Goal: Information Seeking & Learning: Learn about a topic

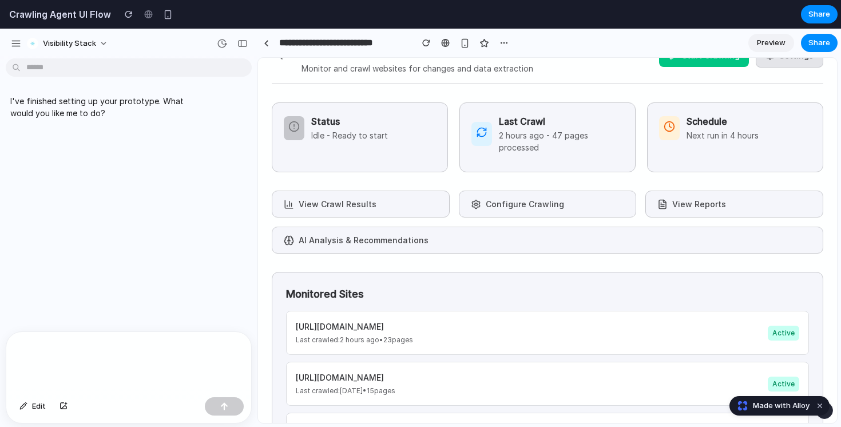
scroll to position [38, 0]
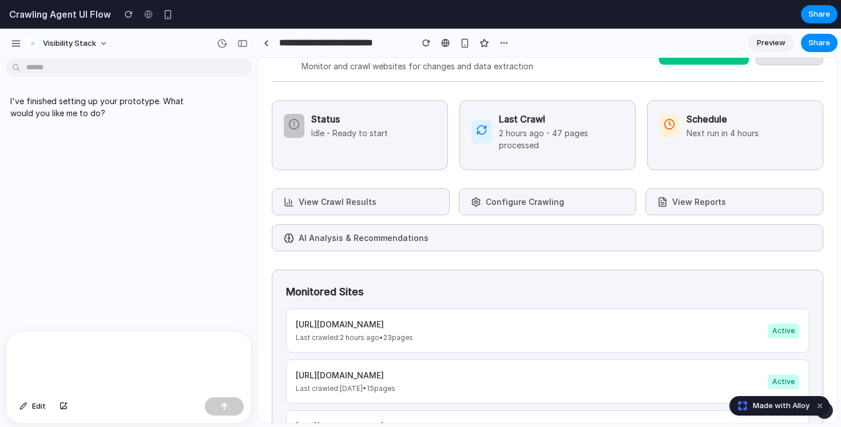
click at [358, 208] on button "View Crawl Results" at bounding box center [361, 201] width 178 height 27
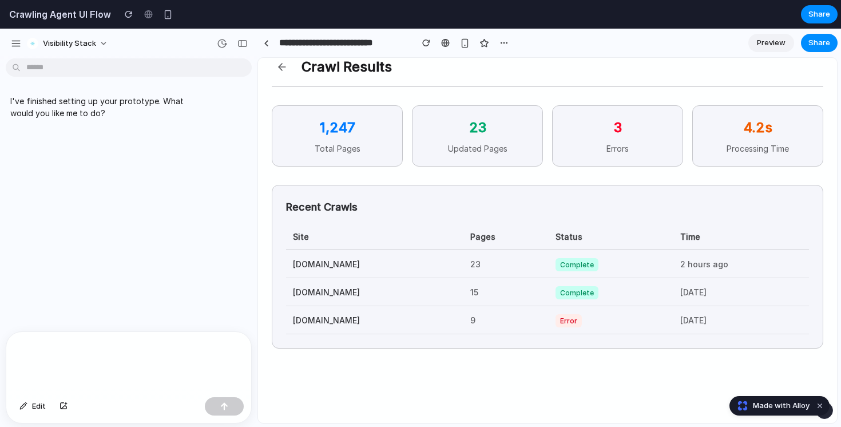
scroll to position [17, 0]
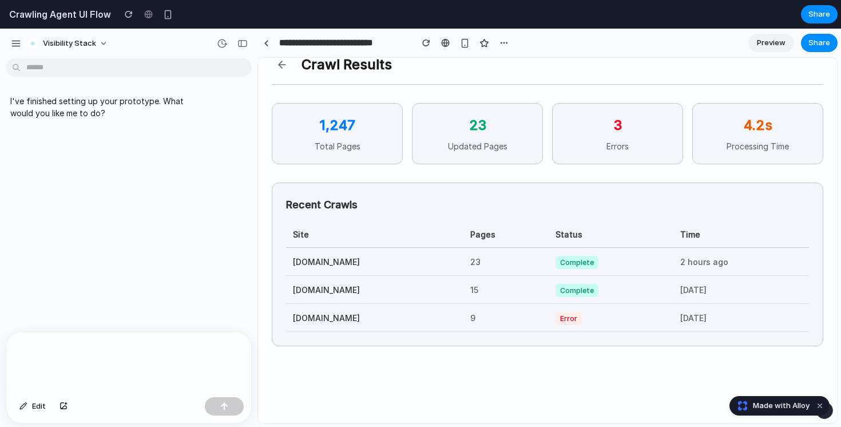
click at [279, 62] on button at bounding box center [282, 64] width 21 height 21
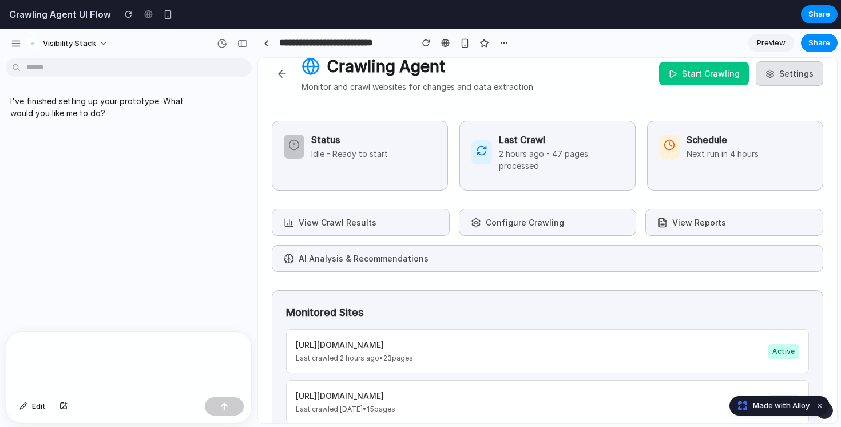
click at [528, 216] on button "Configure Crawling" at bounding box center [548, 222] width 178 height 27
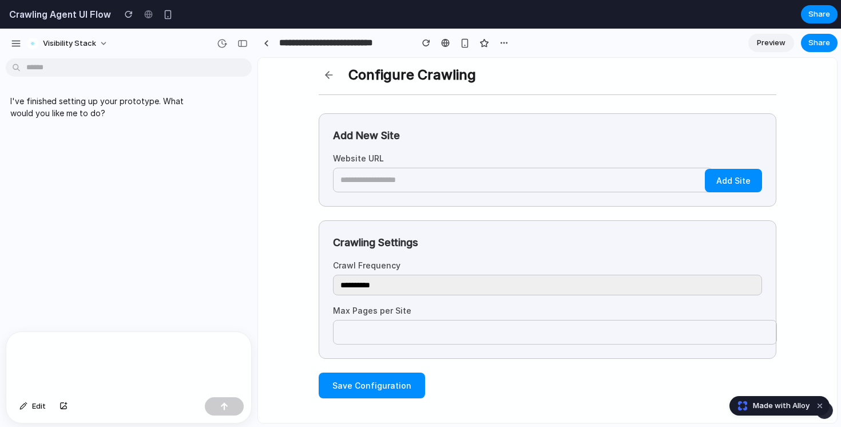
scroll to position [6, 0]
click at [326, 74] on button at bounding box center [329, 75] width 21 height 21
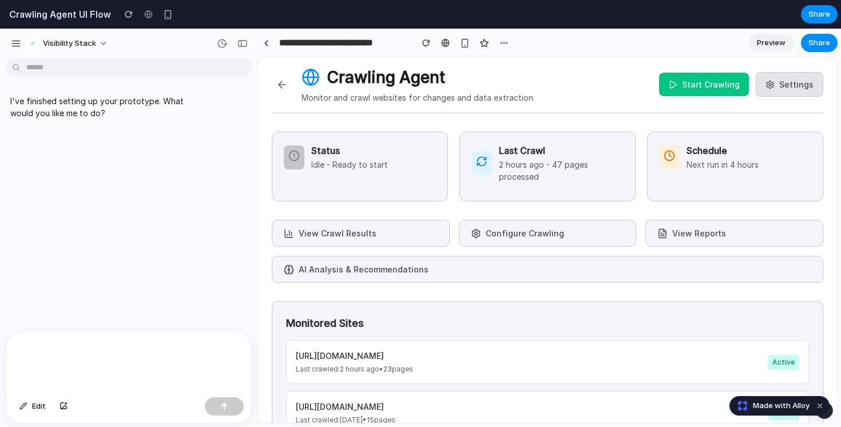
click at [684, 231] on button "View Reports" at bounding box center [735, 233] width 178 height 27
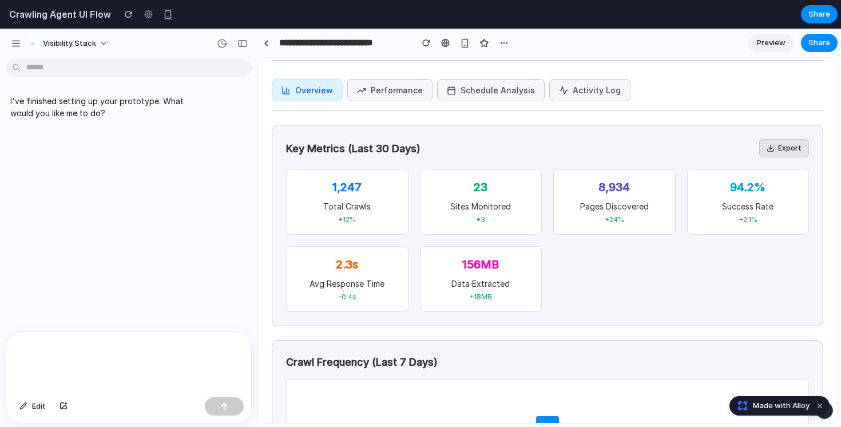
scroll to position [0, 0]
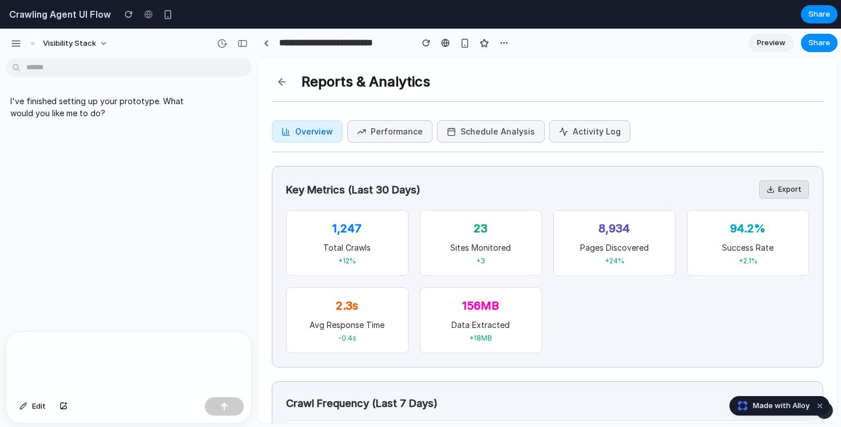
click at [281, 79] on button at bounding box center [282, 82] width 21 height 21
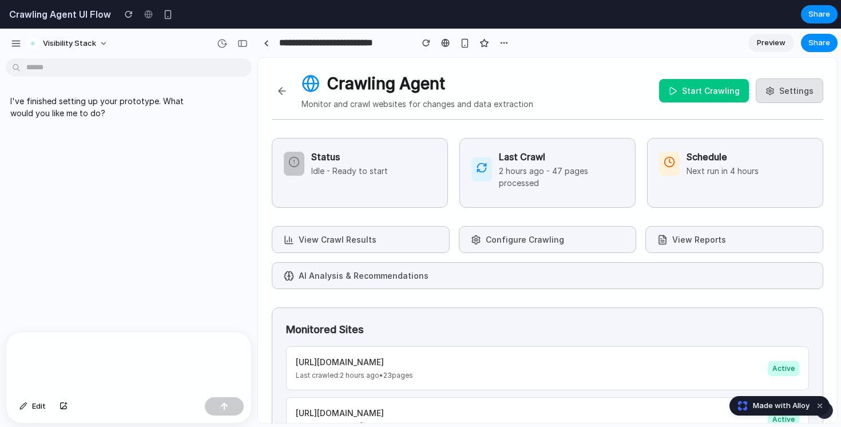
click at [371, 278] on button "AI Analysis & Recommendations" at bounding box center [548, 275] width 552 height 27
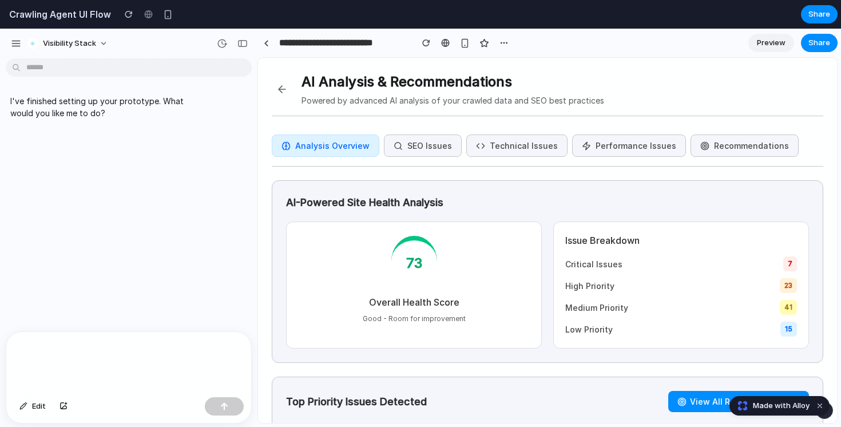
click at [732, 143] on button "Recommendations" at bounding box center [745, 145] width 108 height 22
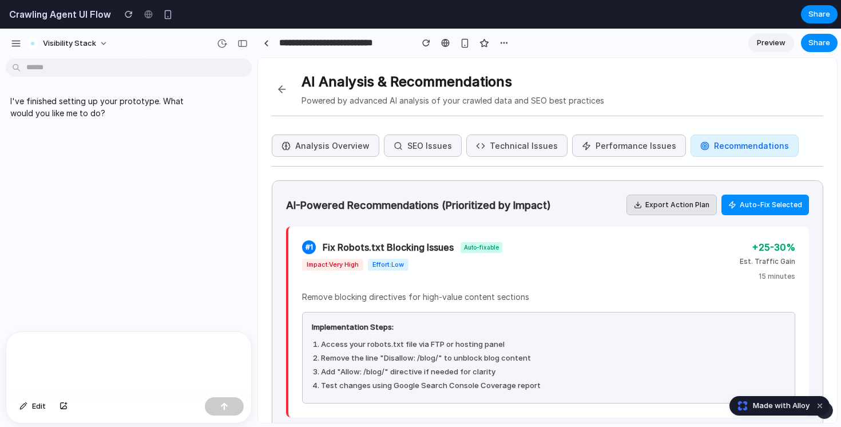
click at [431, 149] on button "SEO Issues" at bounding box center [423, 145] width 78 height 22
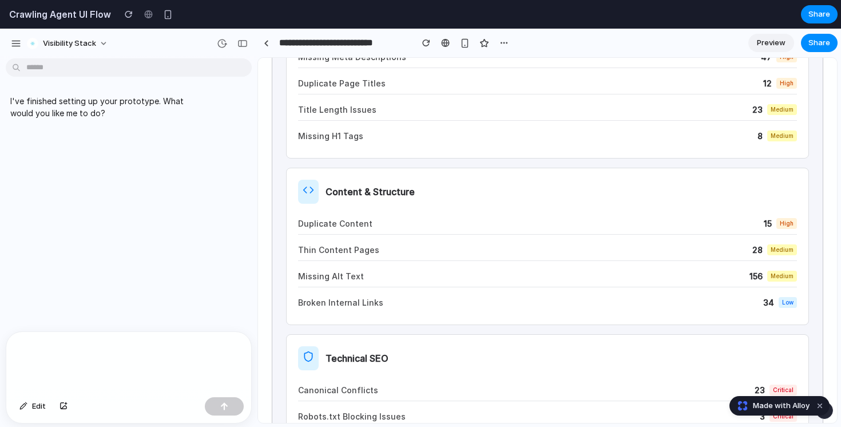
scroll to position [270, 0]
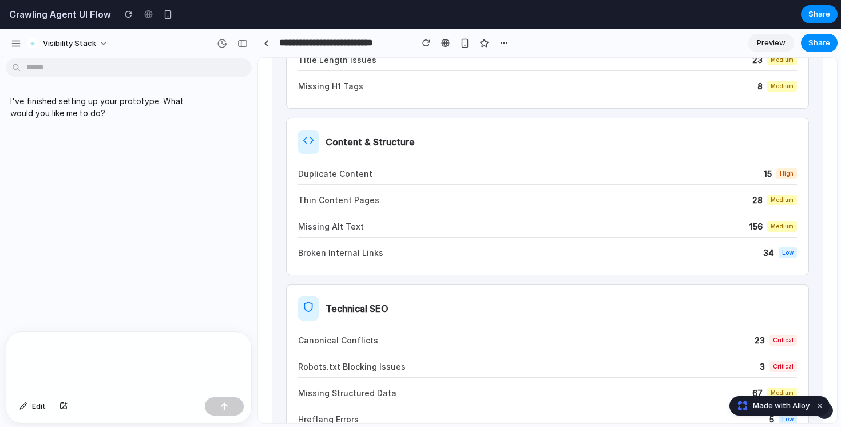
click at [366, 175] on span "Duplicate Content" at bounding box center [335, 174] width 74 height 12
click at [373, 178] on div "Duplicate Content 15 high" at bounding box center [547, 174] width 499 height 22
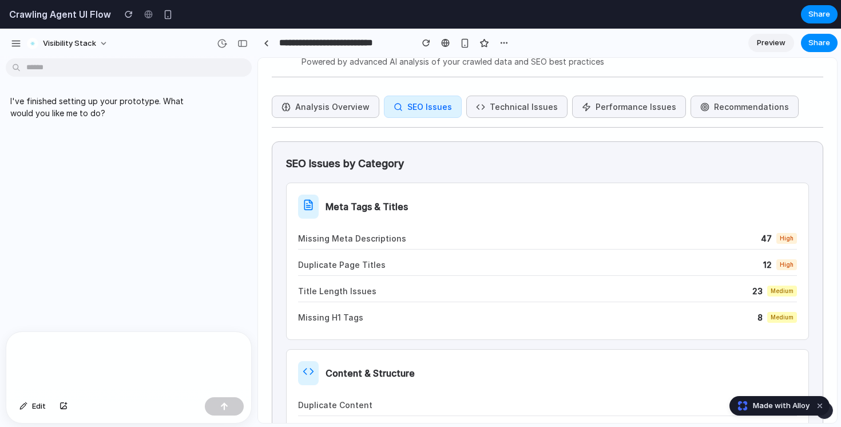
scroll to position [0, 0]
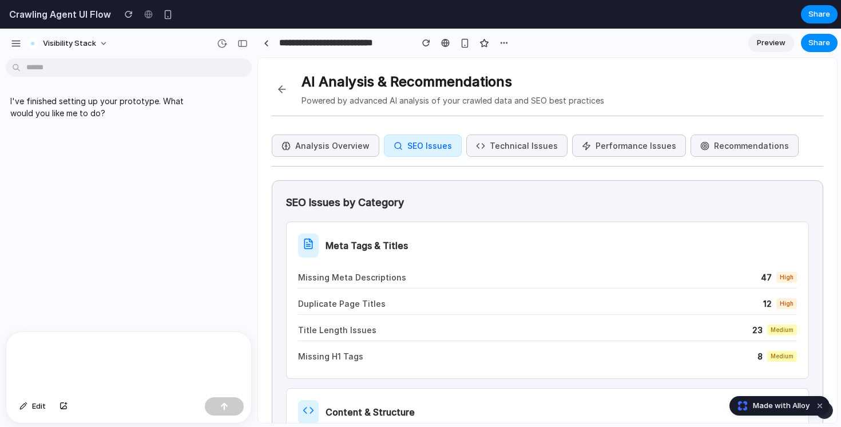
click at [337, 140] on button "Analysis Overview" at bounding box center [326, 145] width 108 height 22
